Goal: Task Accomplishment & Management: Manage account settings

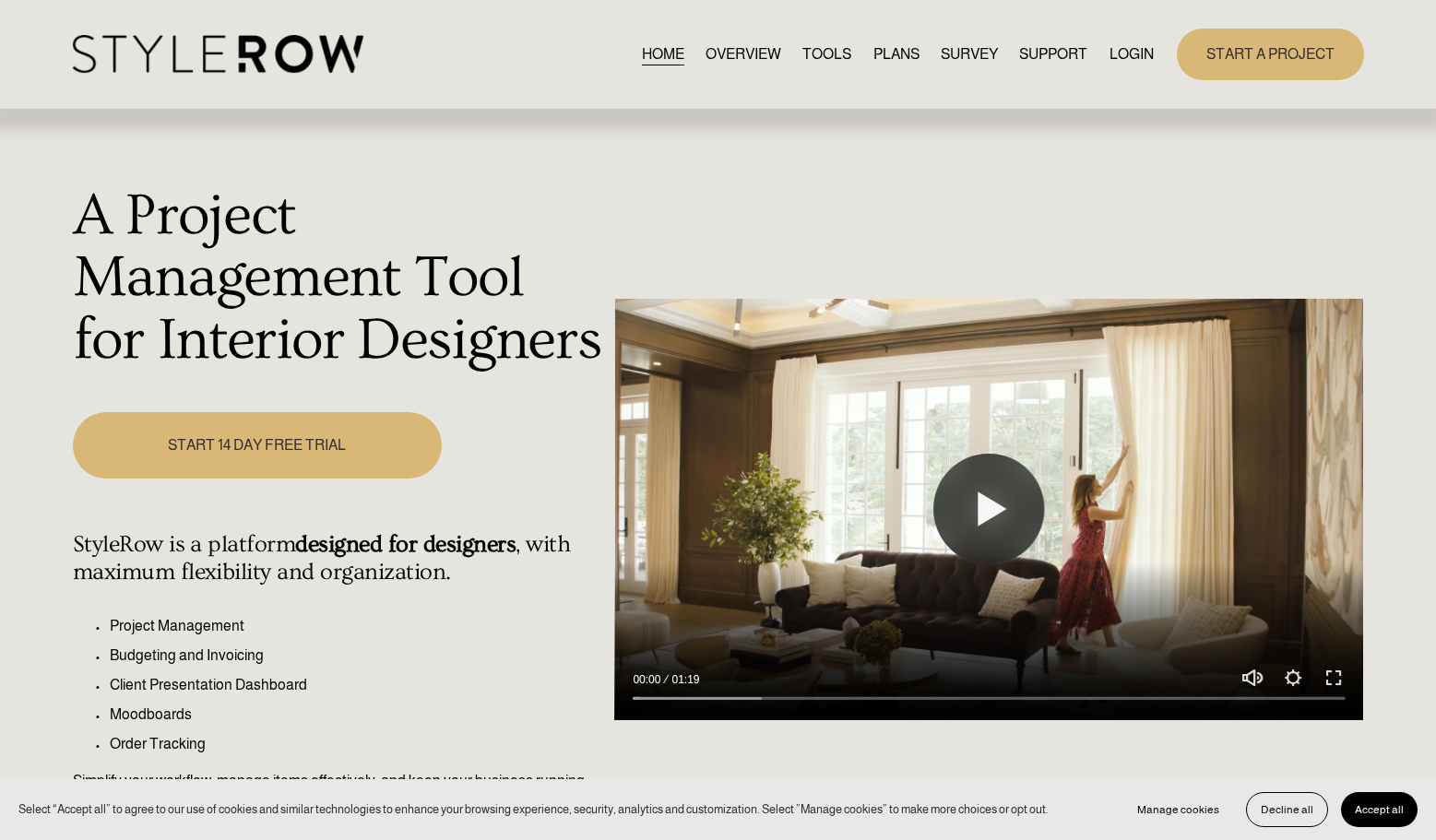
click at [1140, 53] on link "LOGIN" at bounding box center [1130, 55] width 44 height 25
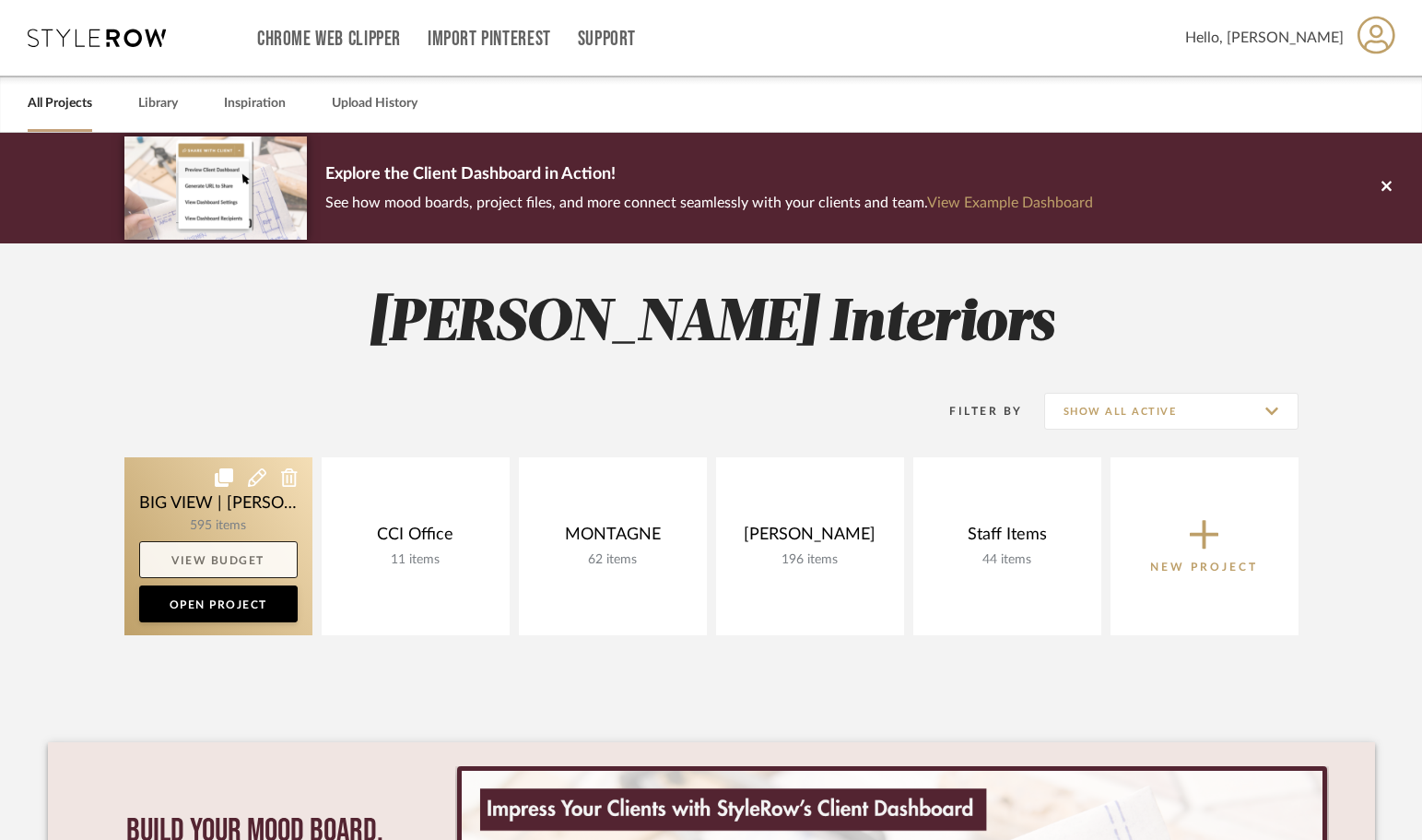
click at [244, 558] on link "View Budget" at bounding box center [218, 560] width 159 height 37
click at [200, 605] on link "Open Project" at bounding box center [218, 603] width 159 height 37
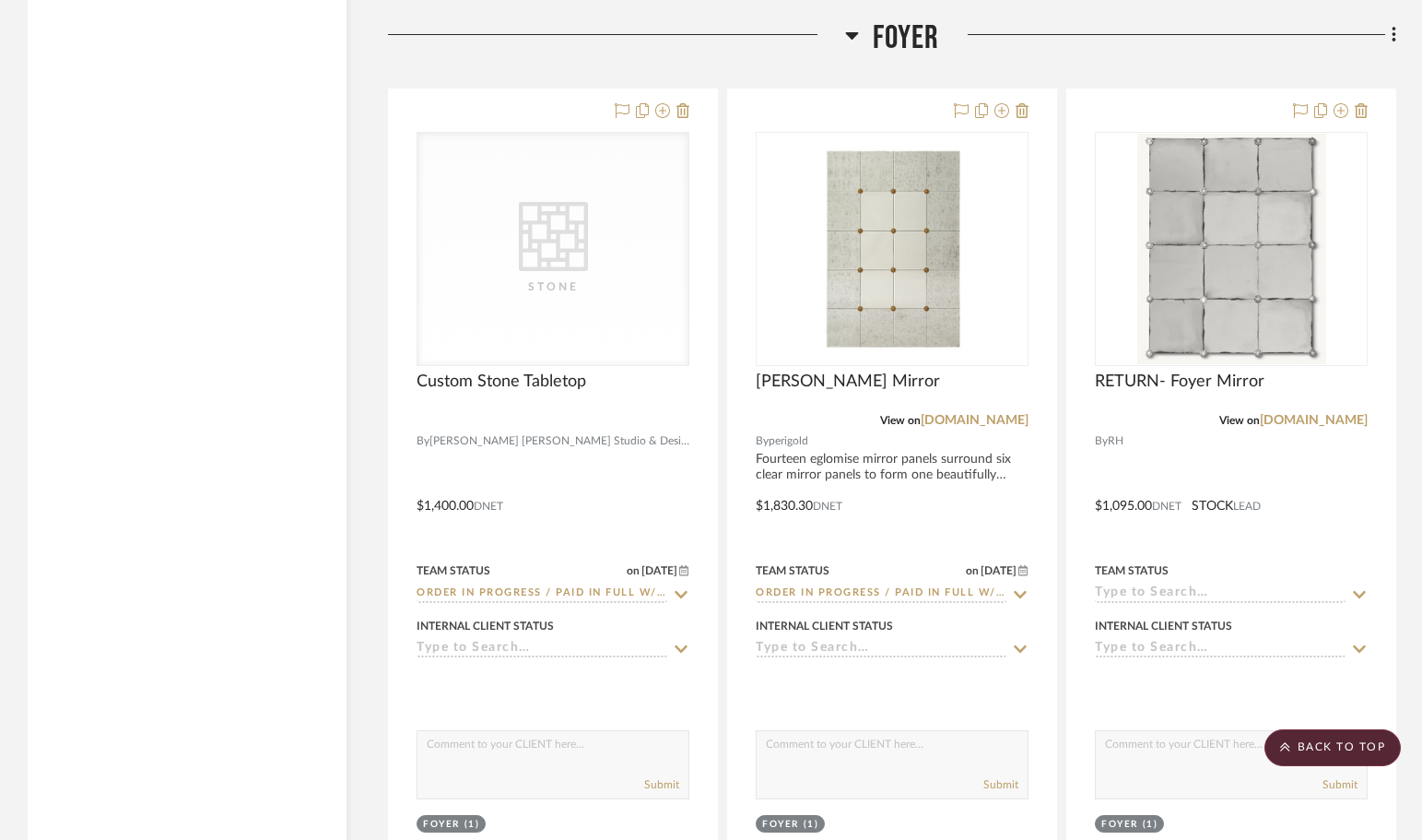
scroll to position [7520, 0]
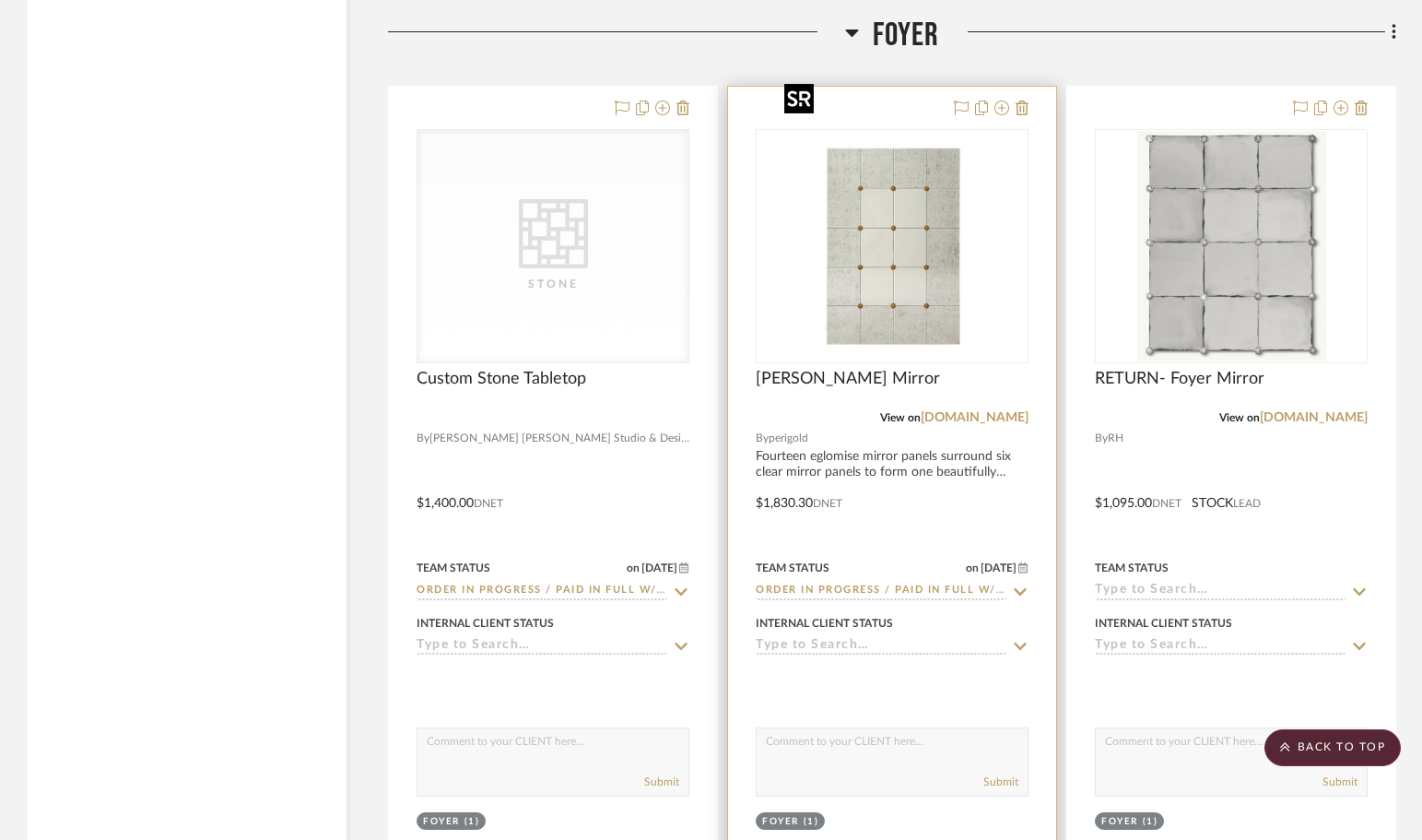
click at [874, 240] on img "0" at bounding box center [892, 245] width 231 height 231
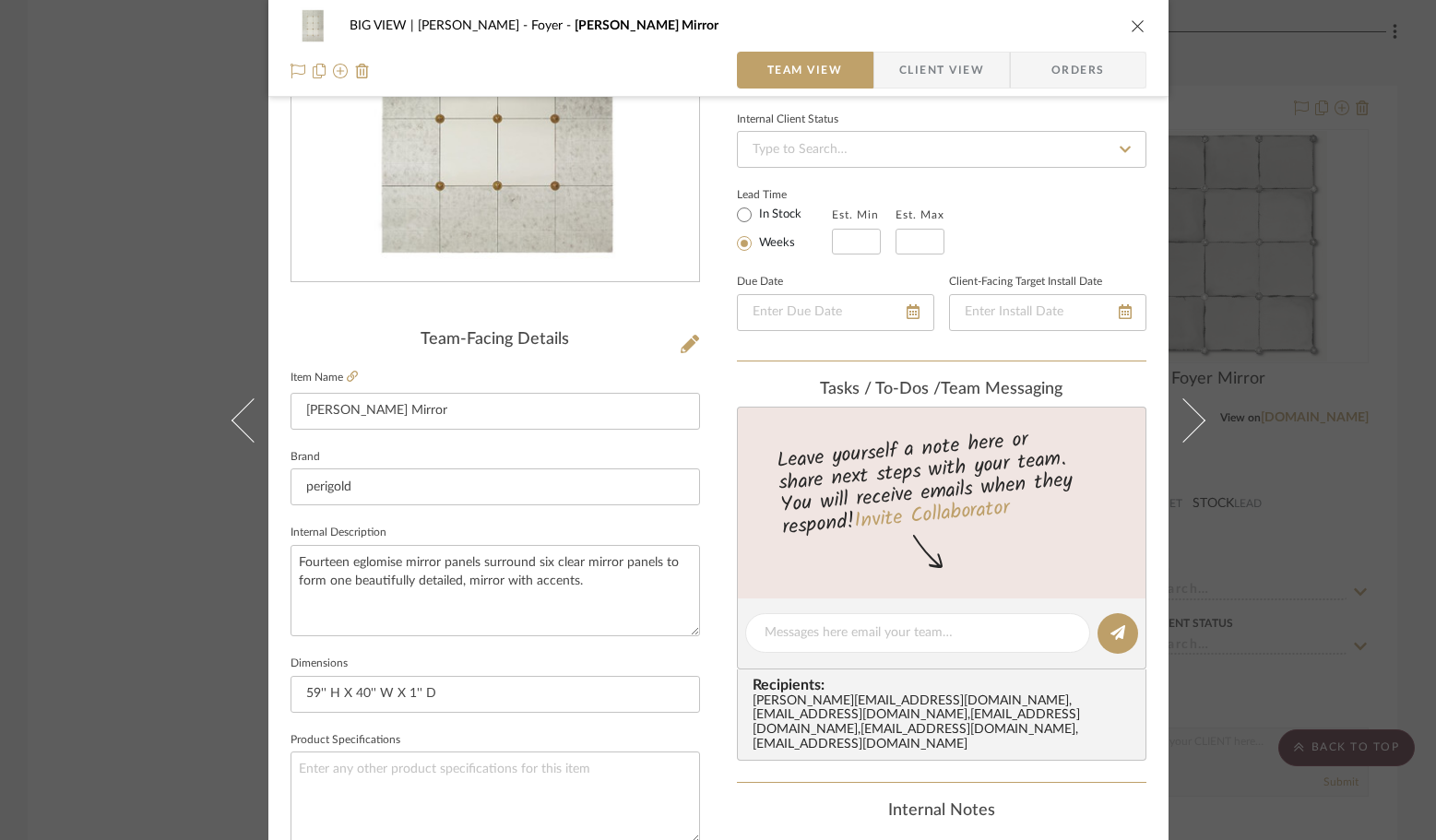
scroll to position [435, 0]
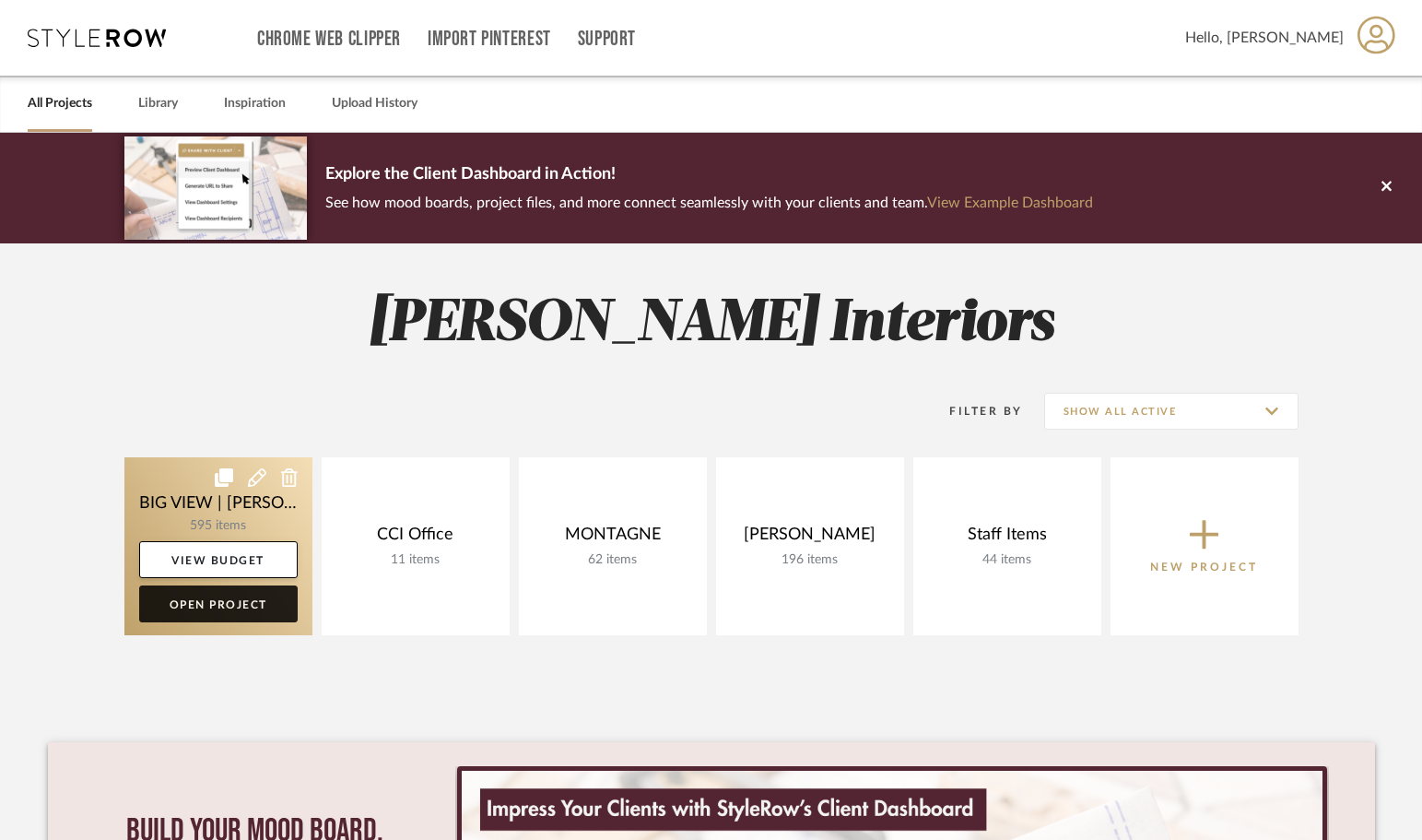
click at [203, 603] on link "Open Project" at bounding box center [218, 603] width 159 height 37
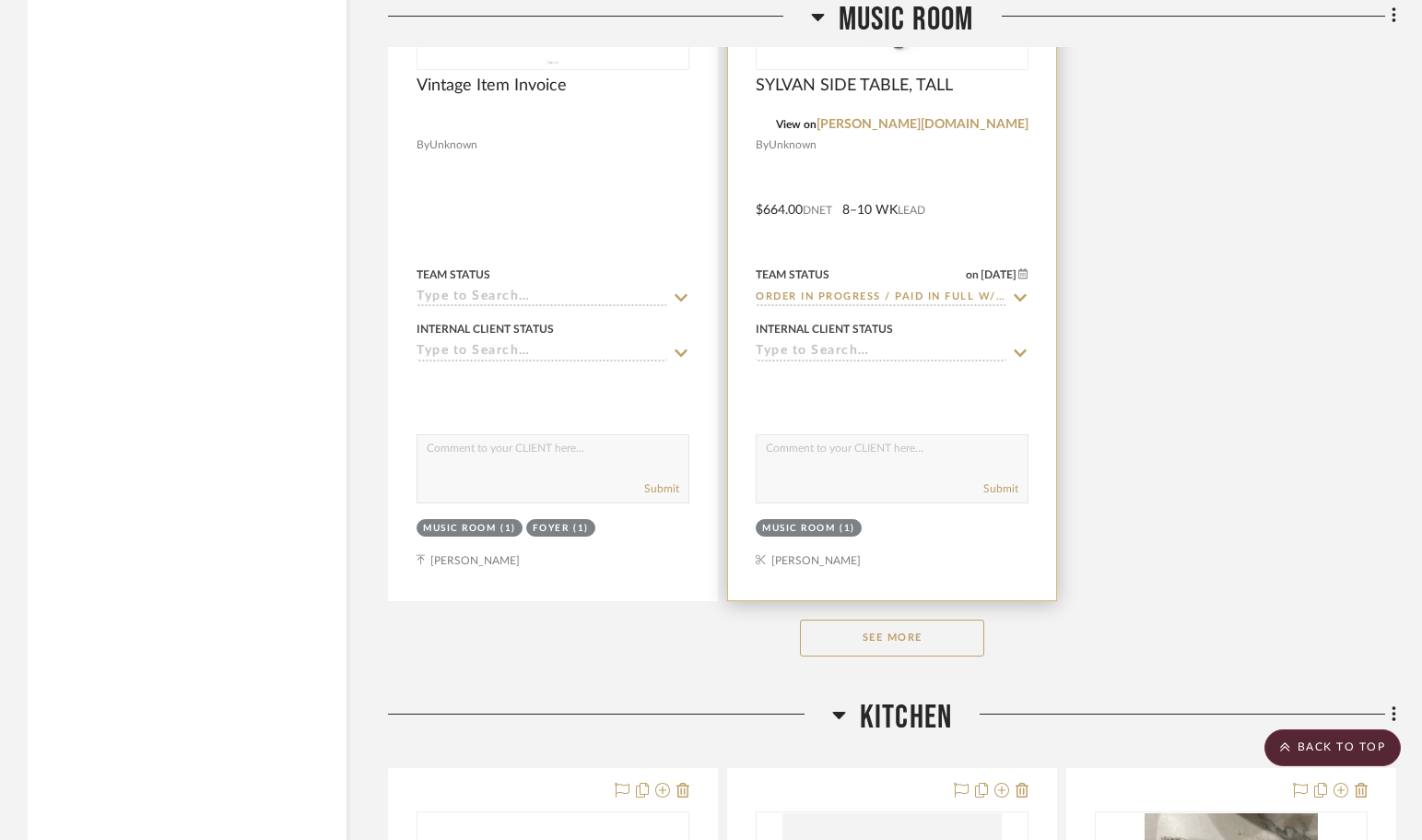
scroll to position [14675, 0]
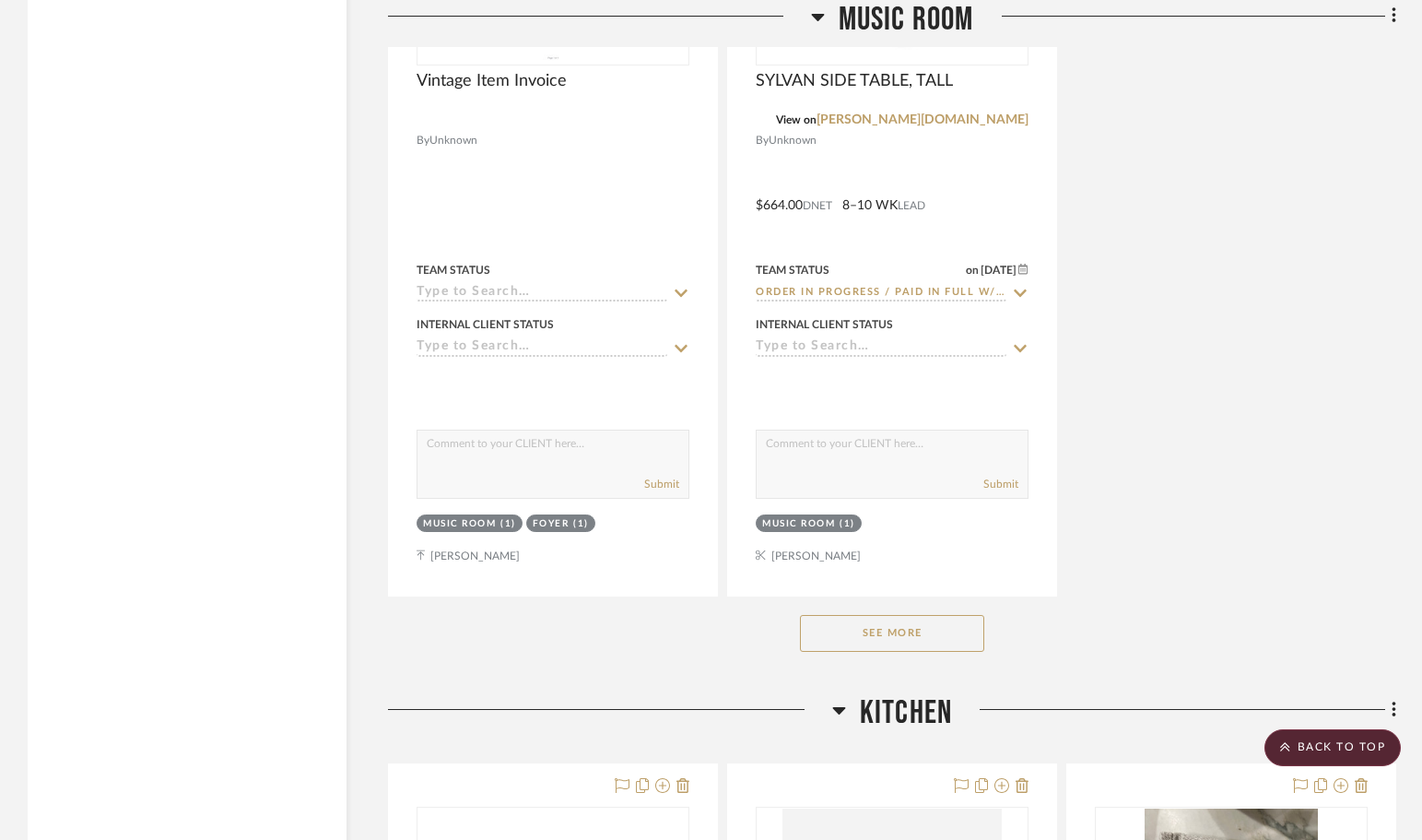
click at [874, 615] on button "See More" at bounding box center [892, 634] width 184 height 37
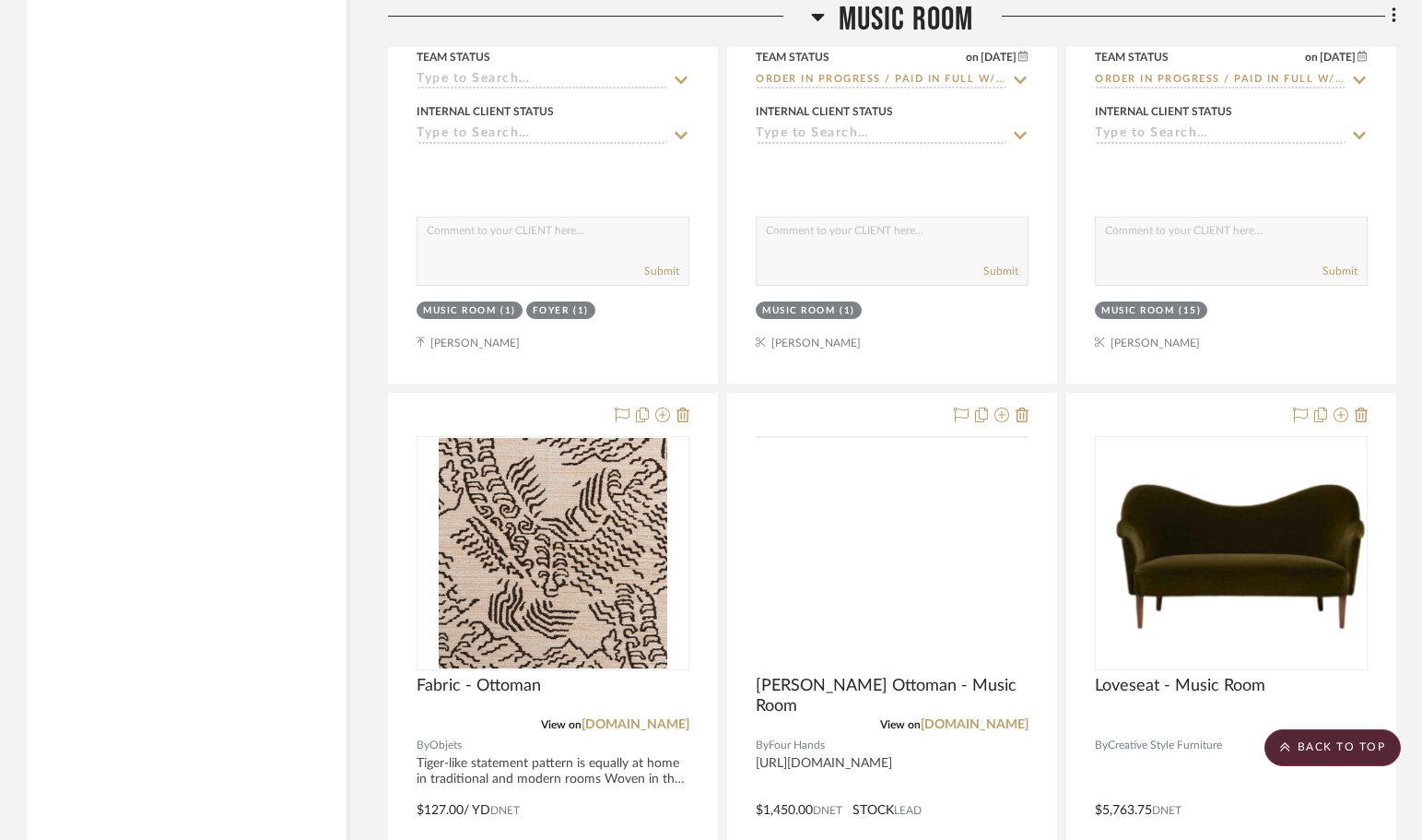
scroll to position [14931, 0]
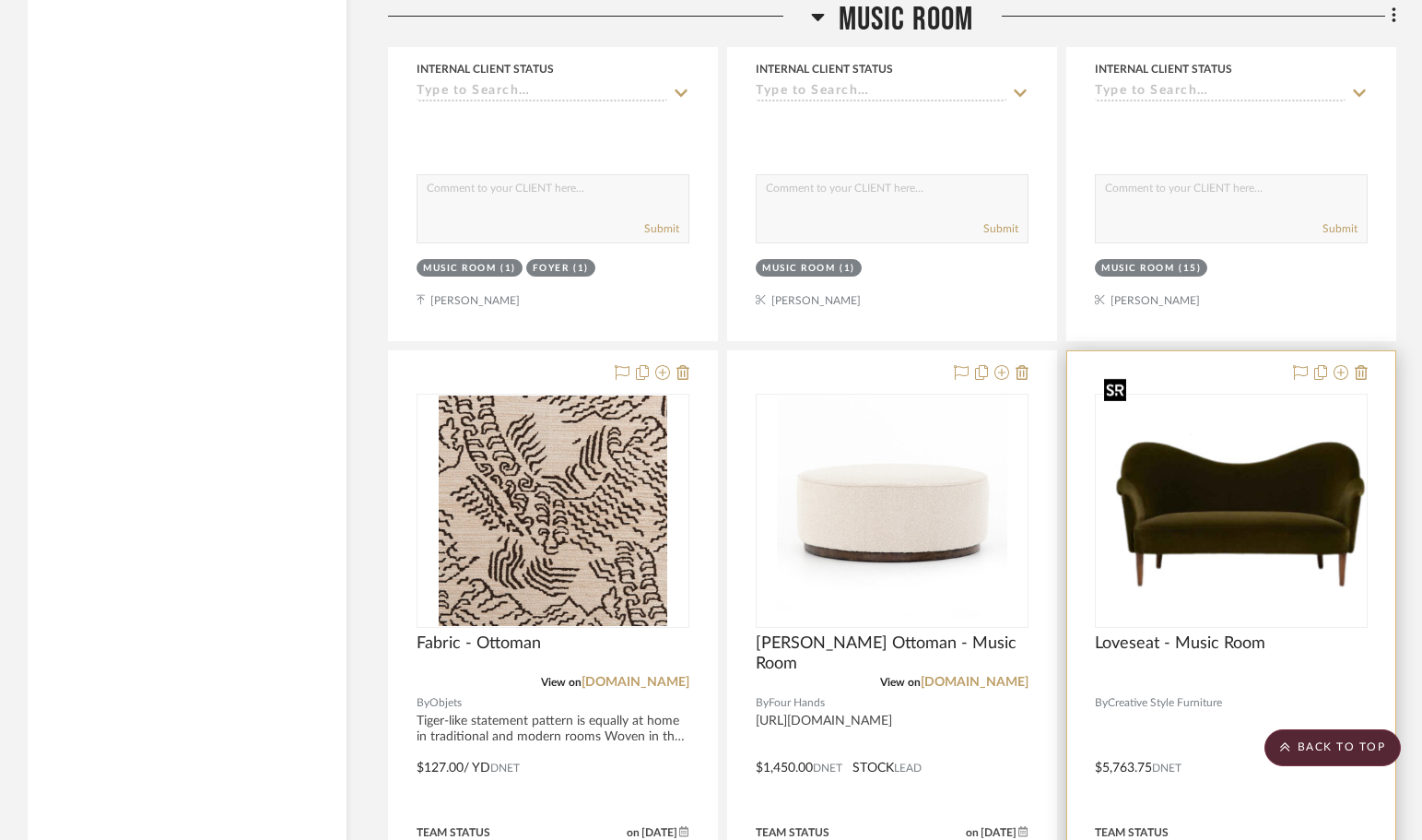
click at [1294, 466] on img "0" at bounding box center [1231, 511] width 270 height 156
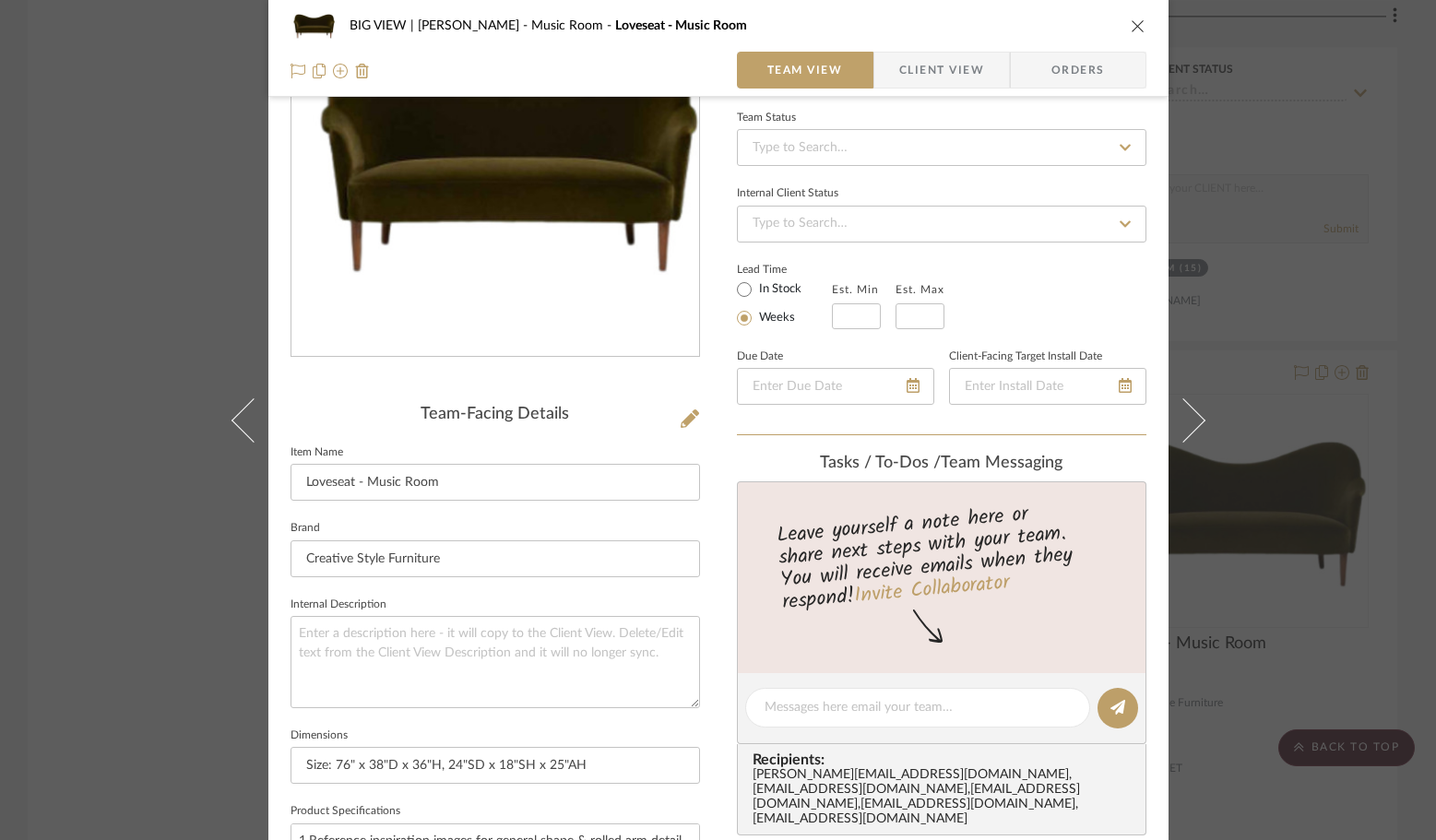
scroll to position [0, 0]
